Goal: Understand site structure: Grasp the organization and layout of the website

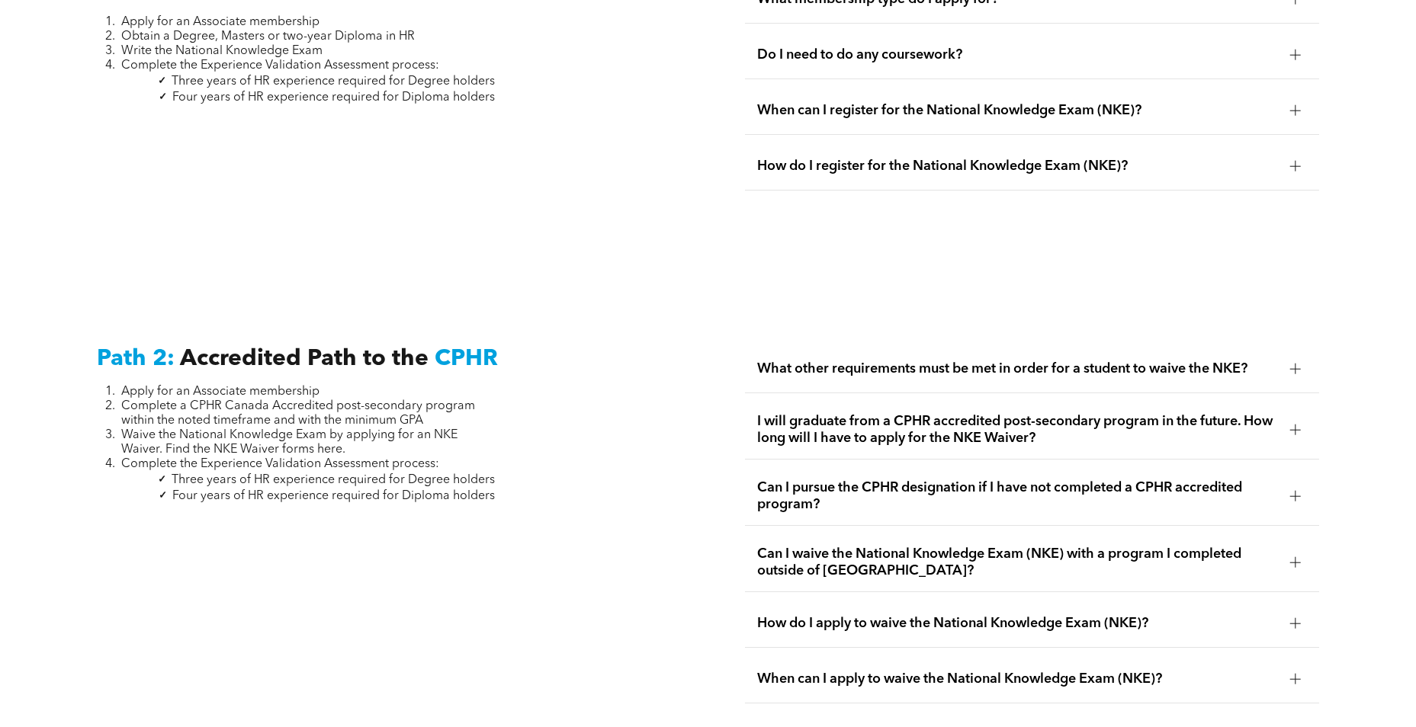
scroll to position [1692, 0]
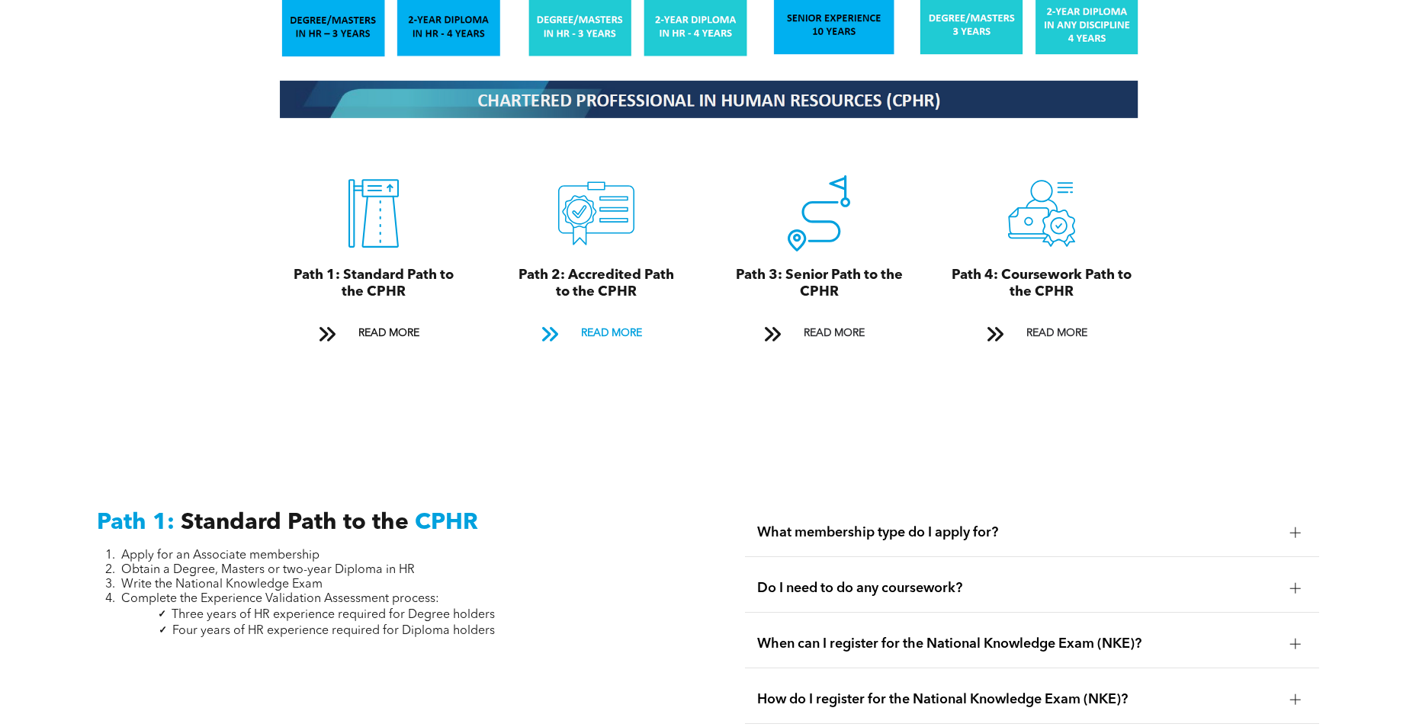
click at [605, 320] on span "READ MORE" at bounding box center [612, 334] width 72 height 28
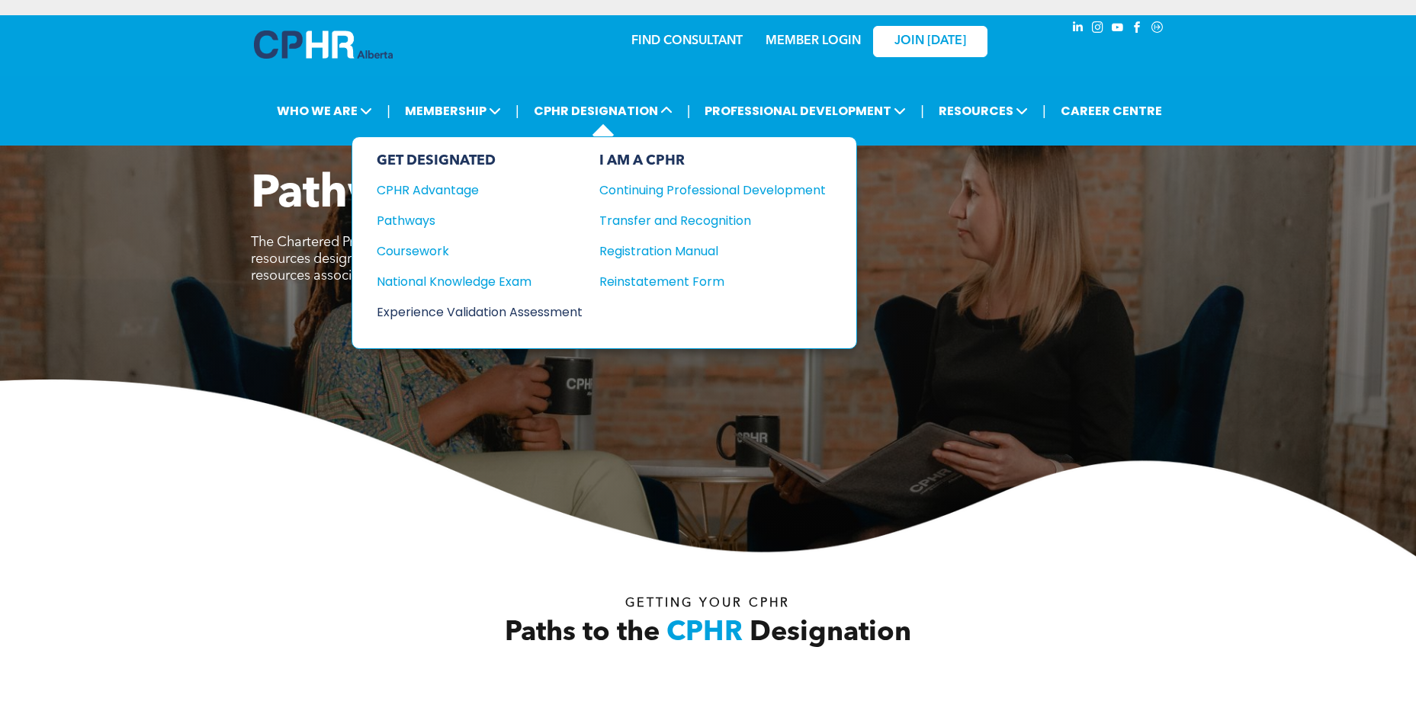
click at [562, 308] on div "Experience Validation Assessment" at bounding box center [469, 312] width 185 height 19
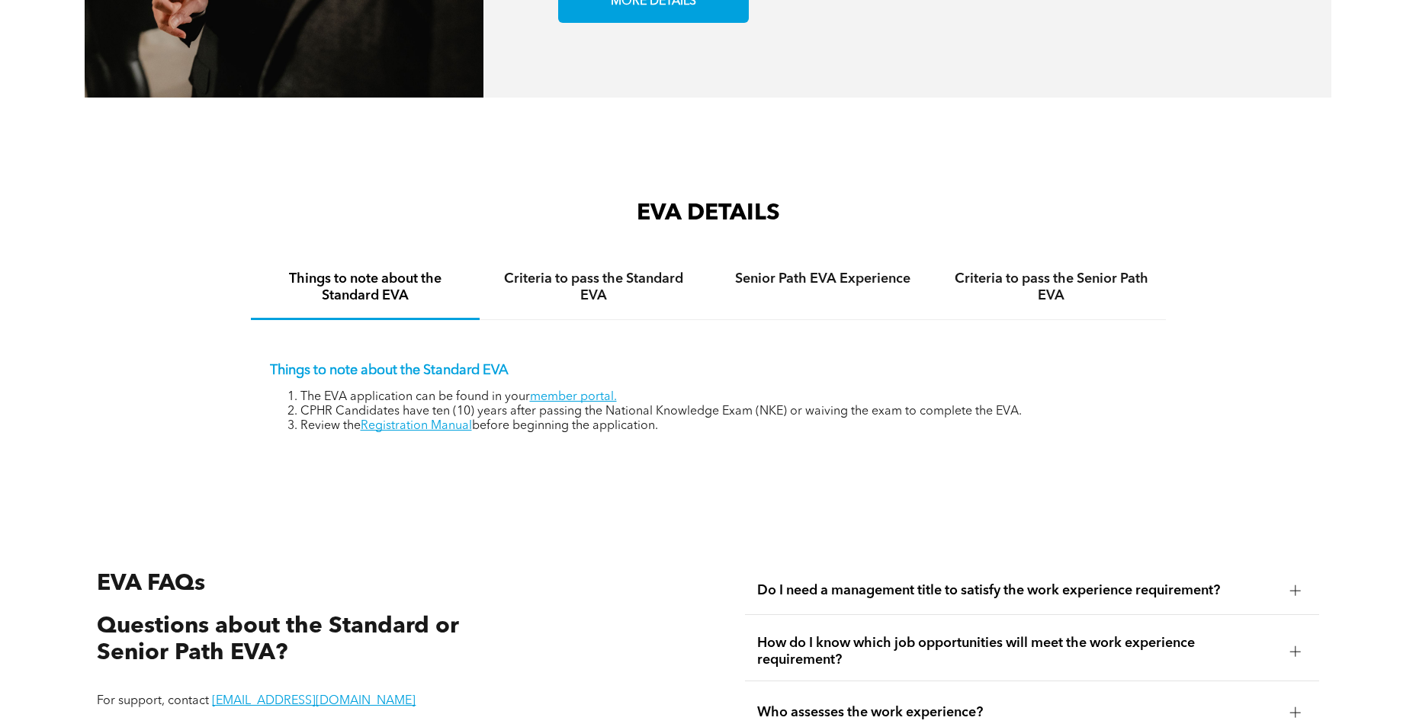
scroll to position [2593, 0]
